Goal: Check status: Check status

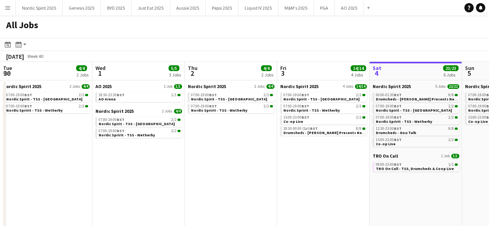
scroll to position [0, 185]
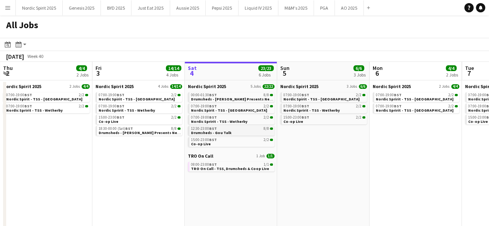
click at [233, 130] on div "12:30-23:00 BST 8/8" at bounding box center [232, 129] width 82 height 4
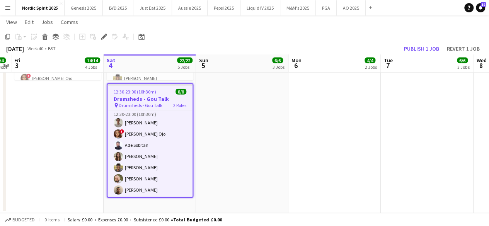
scroll to position [34, 0]
click at [430, 107] on app-date-cell at bounding box center [427, 88] width 92 height 251
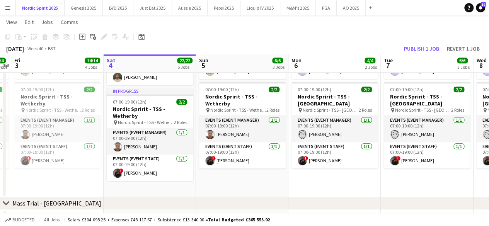
scroll to position [118, 0]
